Goal: Task Accomplishment & Management: Complete application form

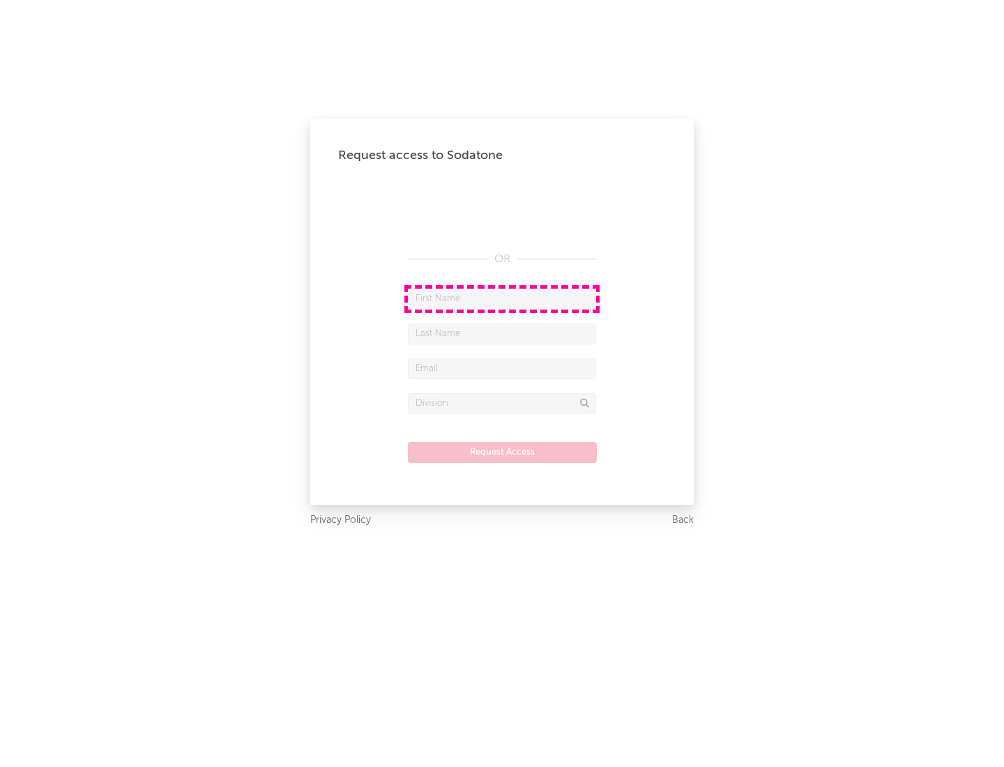
click at [502, 298] on input "text" at bounding box center [502, 299] width 188 height 21
type input "[PERSON_NAME]"
click at [502, 333] on input "text" at bounding box center [502, 334] width 188 height 21
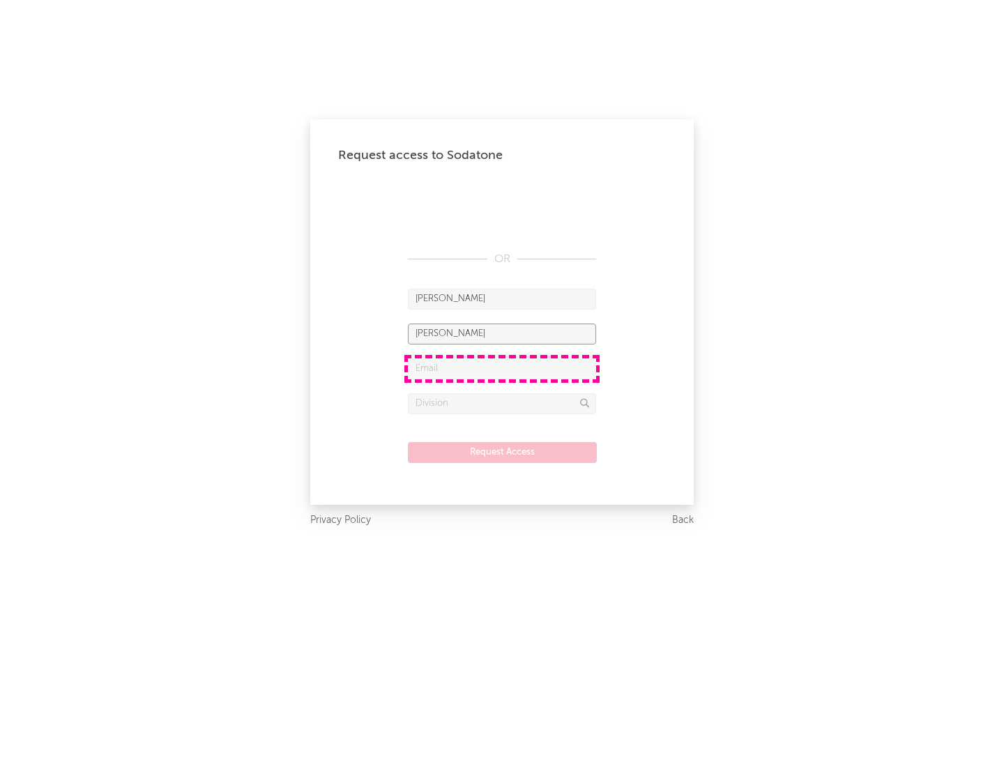
type input "[PERSON_NAME]"
click at [502, 368] on input "text" at bounding box center [502, 368] width 188 height 21
type input "[EMAIL_ADDRESS][DOMAIN_NAME]"
click at [502, 403] on input "text" at bounding box center [502, 403] width 188 height 21
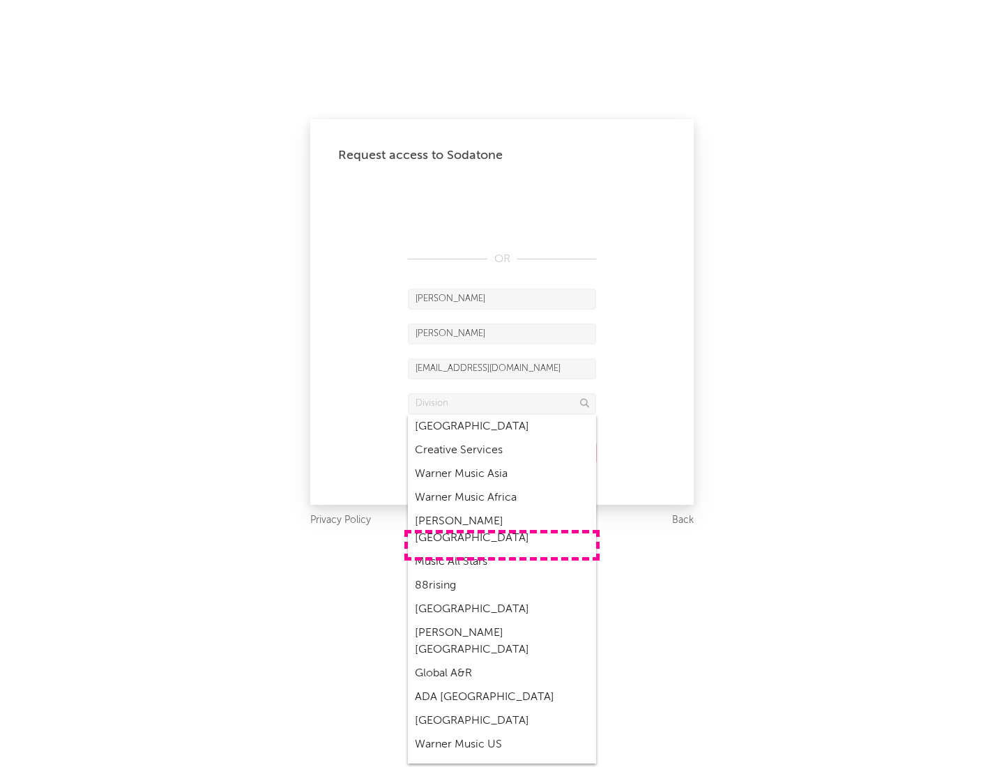
click at [502, 550] on div "Music All Stars" at bounding box center [502, 562] width 188 height 24
type input "Music All Stars"
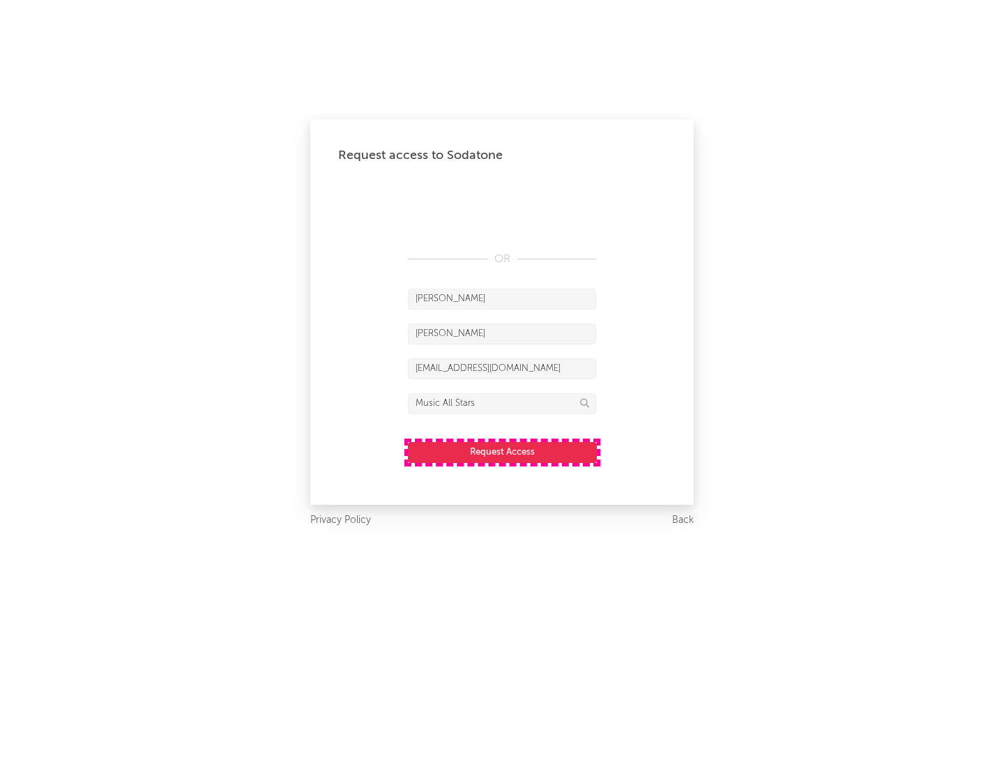
click at [502, 452] on button "Request Access" at bounding box center [502, 452] width 189 height 21
